Goal: Transaction & Acquisition: Purchase product/service

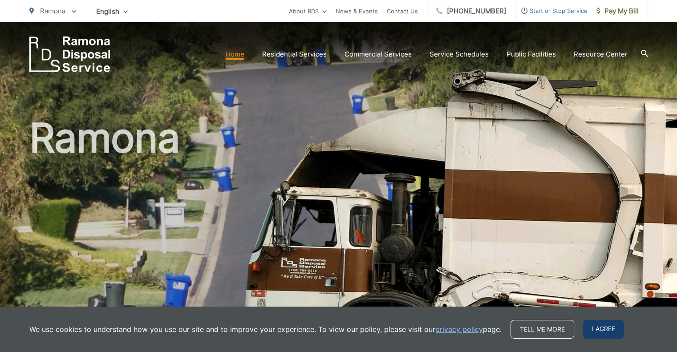
click at [595, 324] on span "I agree" at bounding box center [603, 329] width 41 height 19
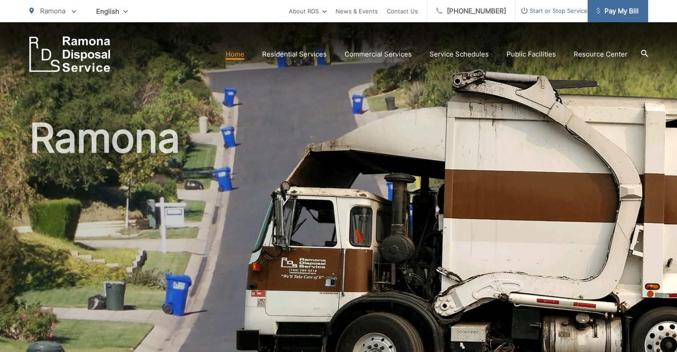
click at [621, 3] on link "Pay My Bill" at bounding box center [617, 11] width 60 height 22
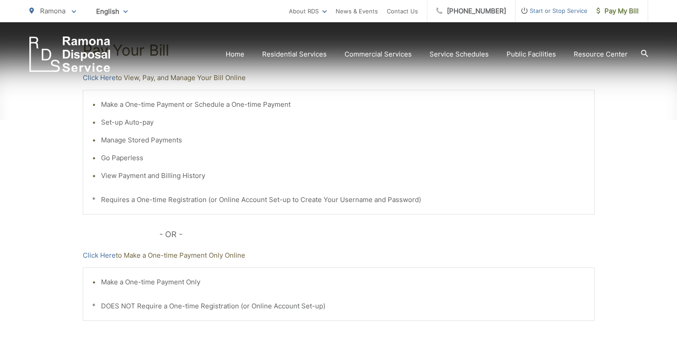
scroll to position [197, 0]
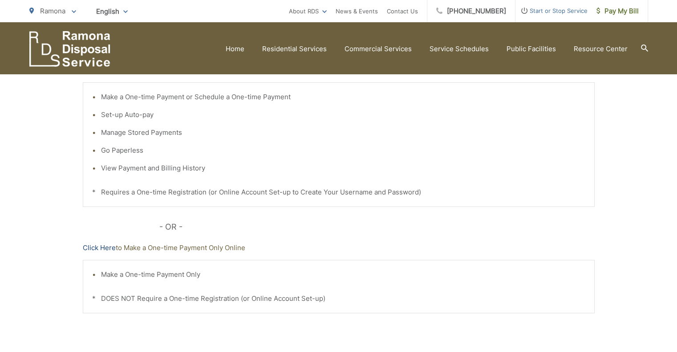
click at [96, 246] on link "Click Here" at bounding box center [99, 247] width 33 height 11
